Goal: Check status: Check status

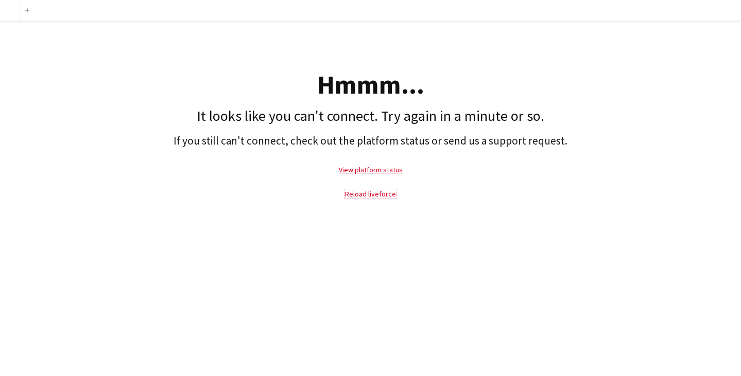
click at [368, 195] on link "Reload liveforce" at bounding box center [370, 193] width 51 height 9
click at [373, 174] on link "View platform status" at bounding box center [371, 169] width 64 height 9
